Goal: Navigation & Orientation: Find specific page/section

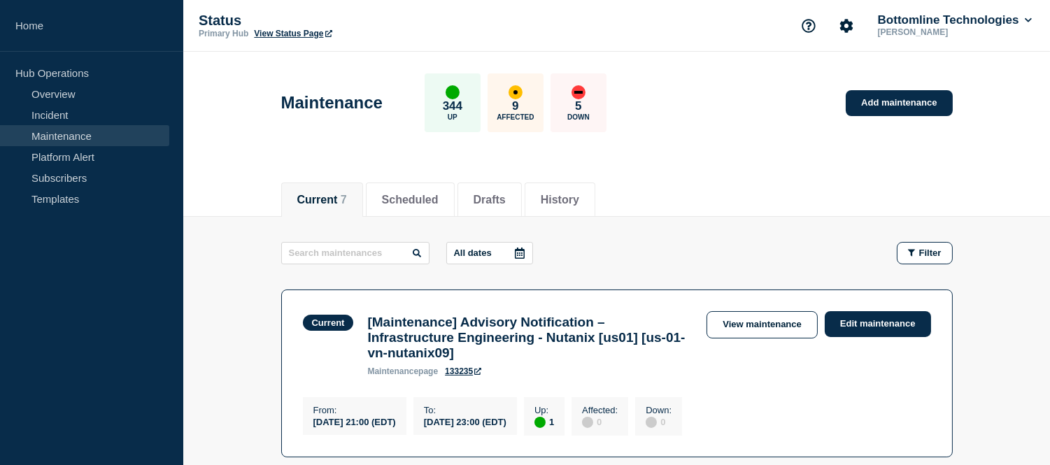
click at [126, 130] on link "Maintenance" at bounding box center [84, 135] width 169 height 21
click at [99, 115] on link "Incident" at bounding box center [84, 114] width 169 height 21
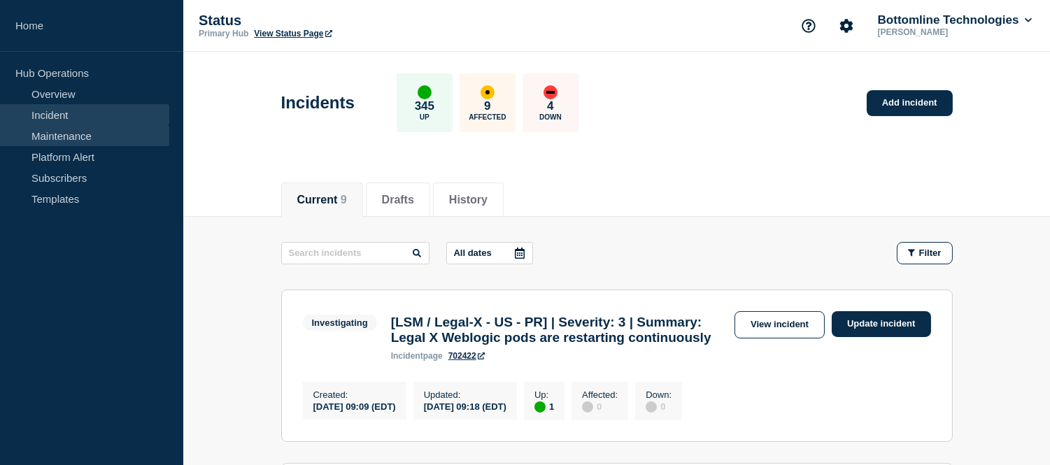
click at [109, 134] on link "Maintenance" at bounding box center [84, 135] width 169 height 21
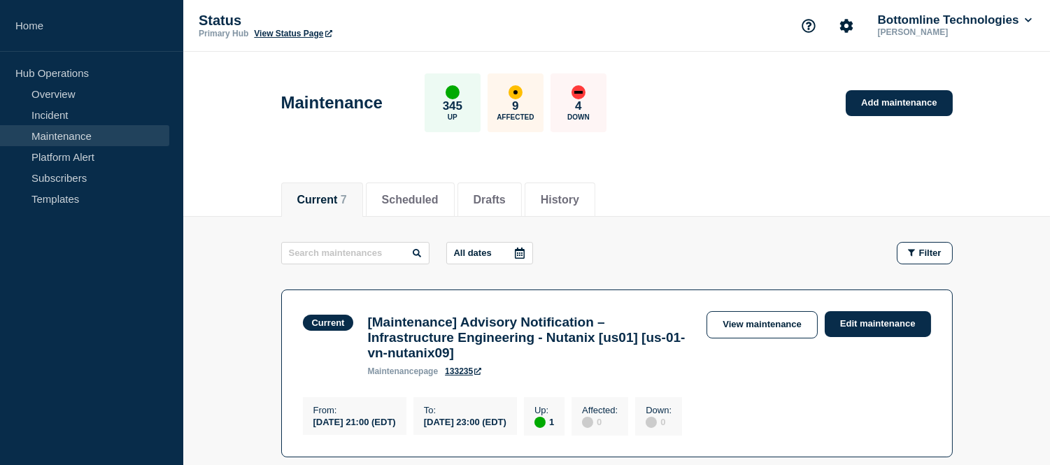
click at [78, 141] on link "Maintenance" at bounding box center [84, 135] width 169 height 21
click at [97, 117] on link "Incident" at bounding box center [84, 114] width 169 height 21
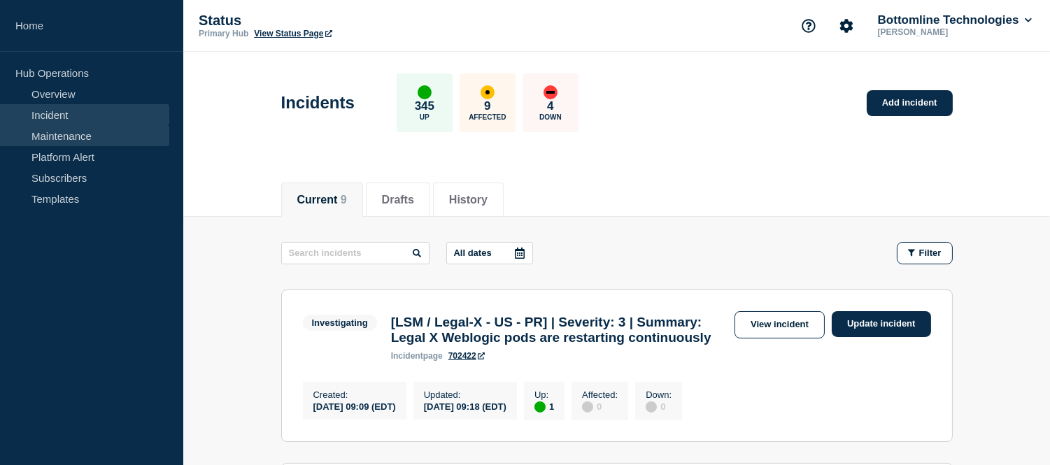
click at [97, 132] on link "Maintenance" at bounding box center [84, 135] width 169 height 21
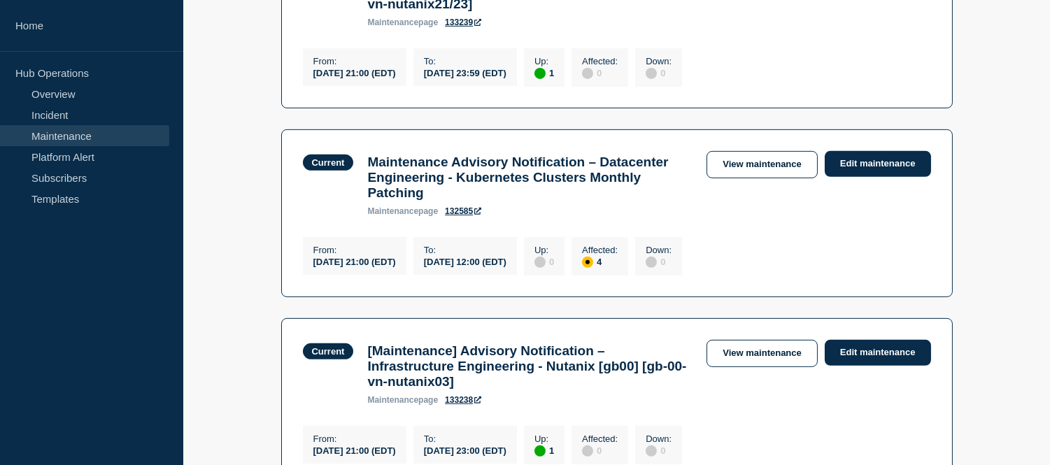
scroll to position [1095, 0]
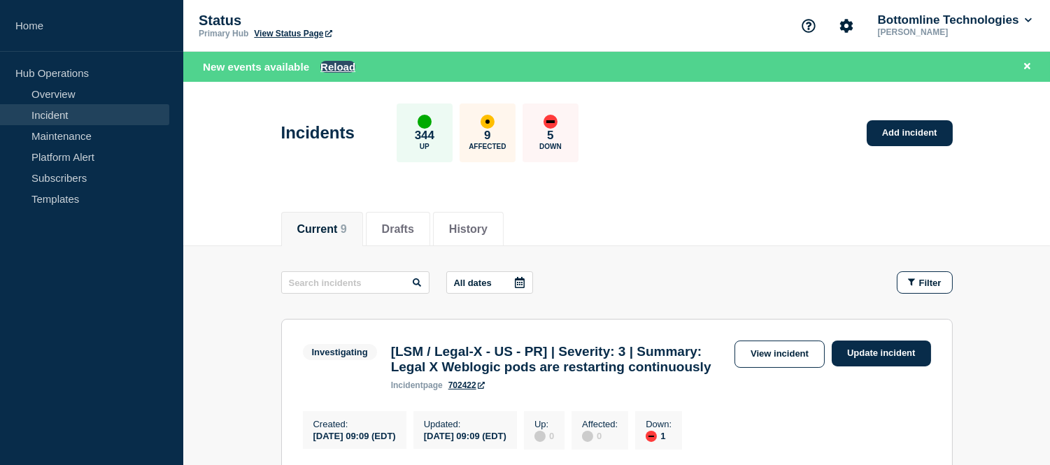
click at [329, 66] on button "Reload" at bounding box center [337, 67] width 35 height 12
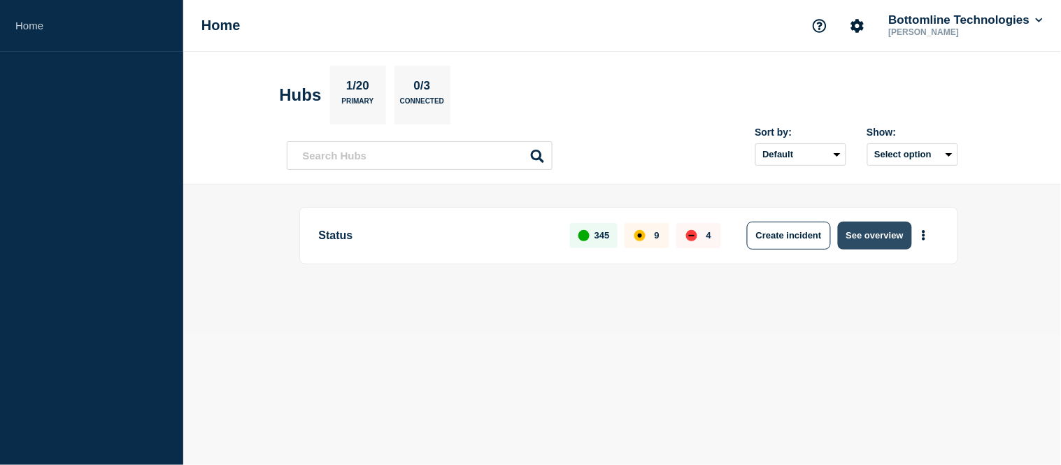
click at [870, 231] on button "See overview" at bounding box center [875, 236] width 74 height 28
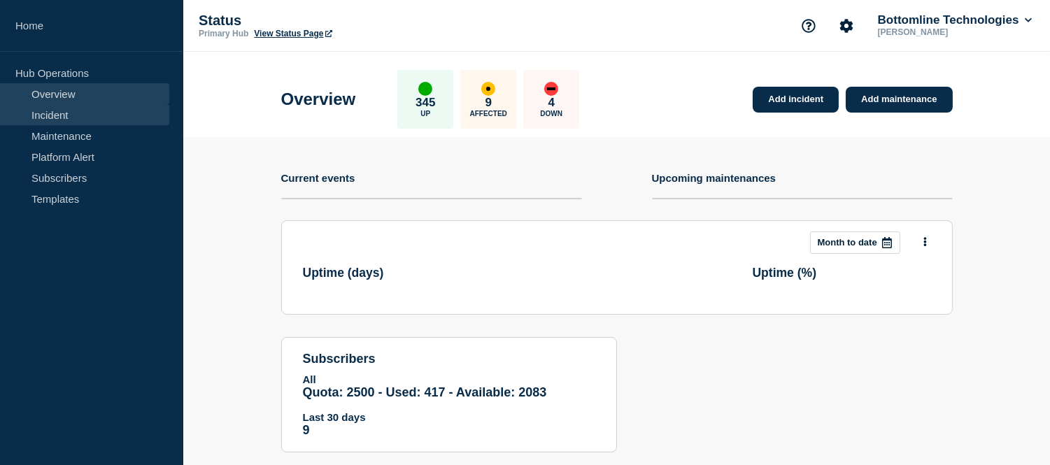
click at [84, 120] on link "Incident" at bounding box center [84, 114] width 169 height 21
